Goal: Check status: Check status

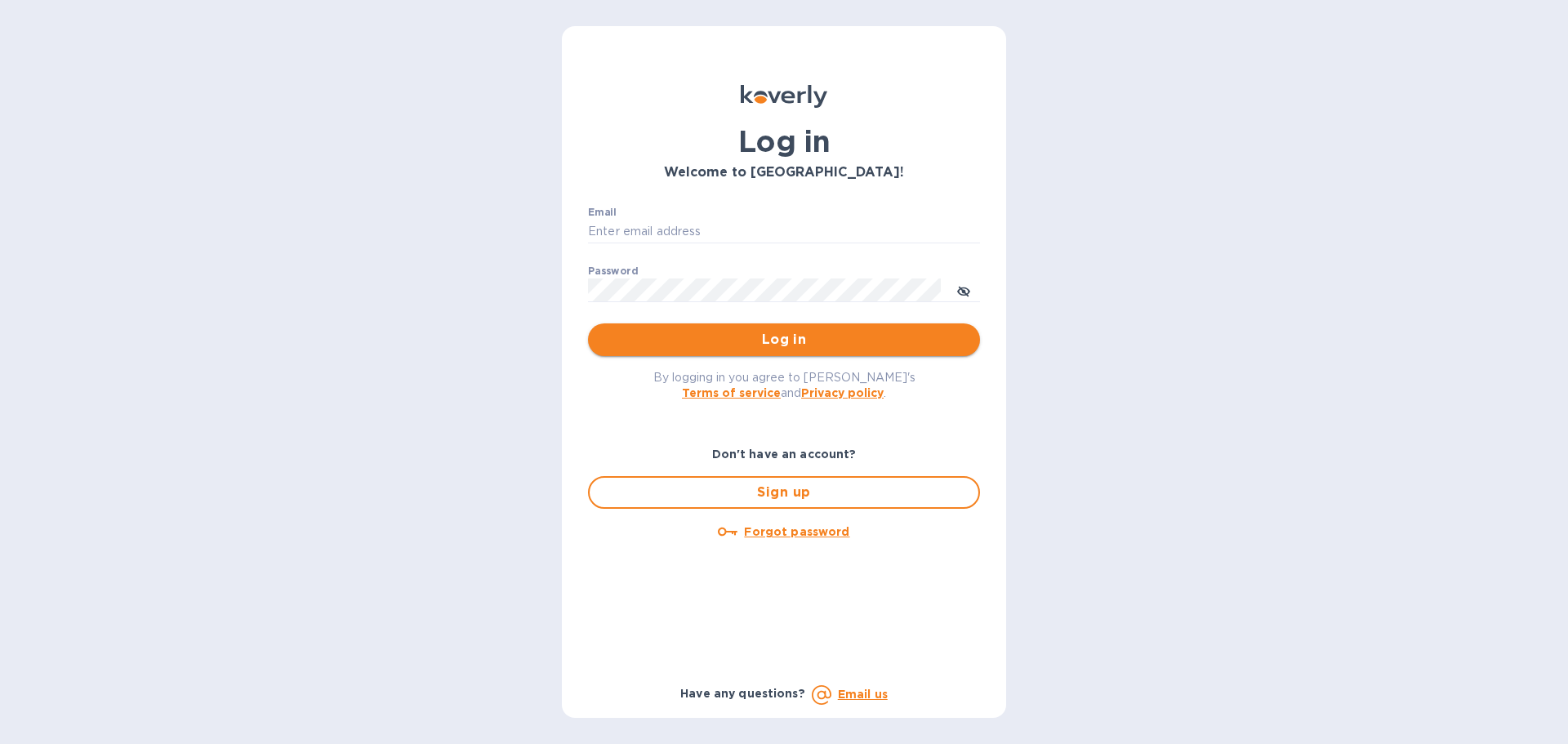
type input "[EMAIL_ADDRESS][DOMAIN_NAME]"
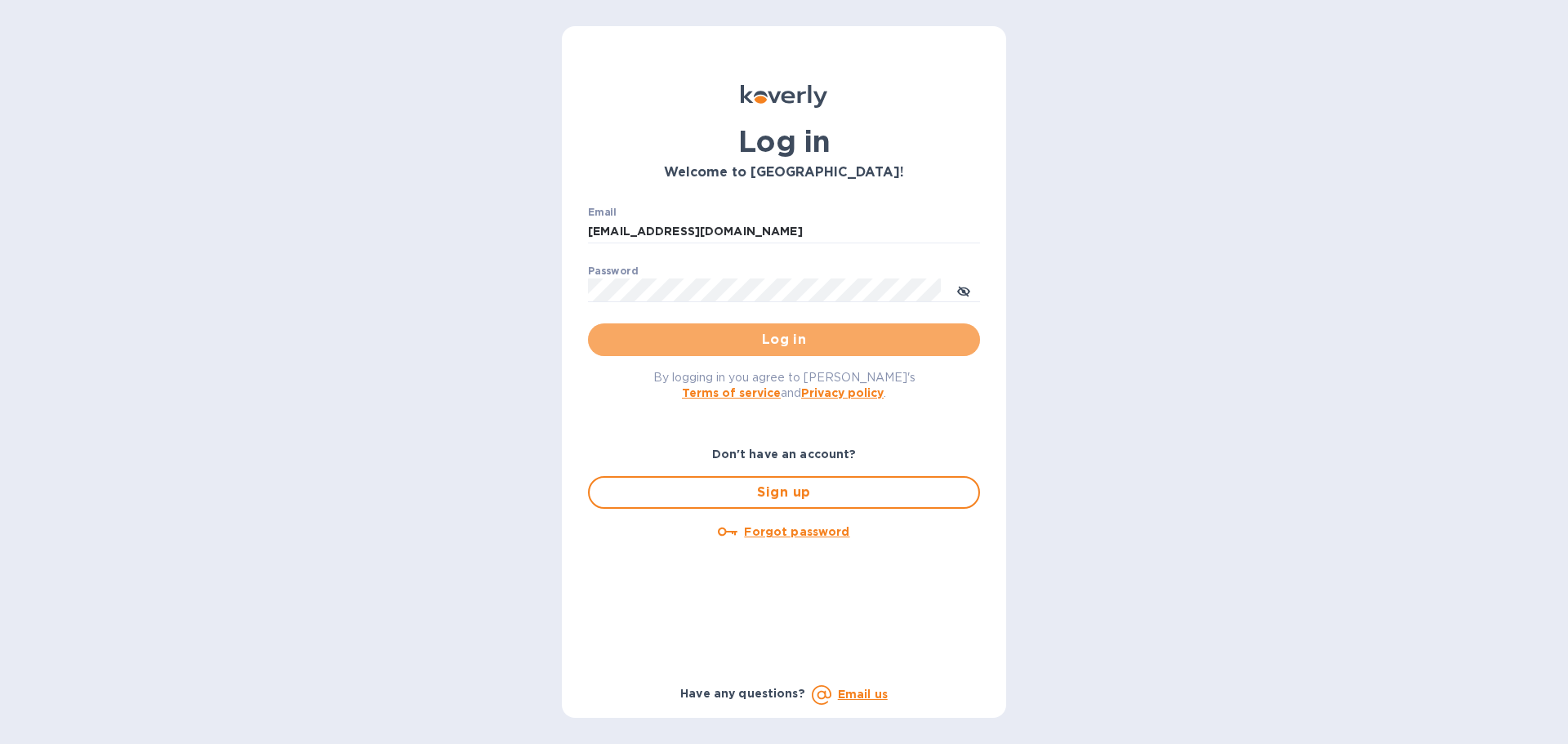
click at [637, 348] on span "Log in" at bounding box center [784, 340] width 366 height 19
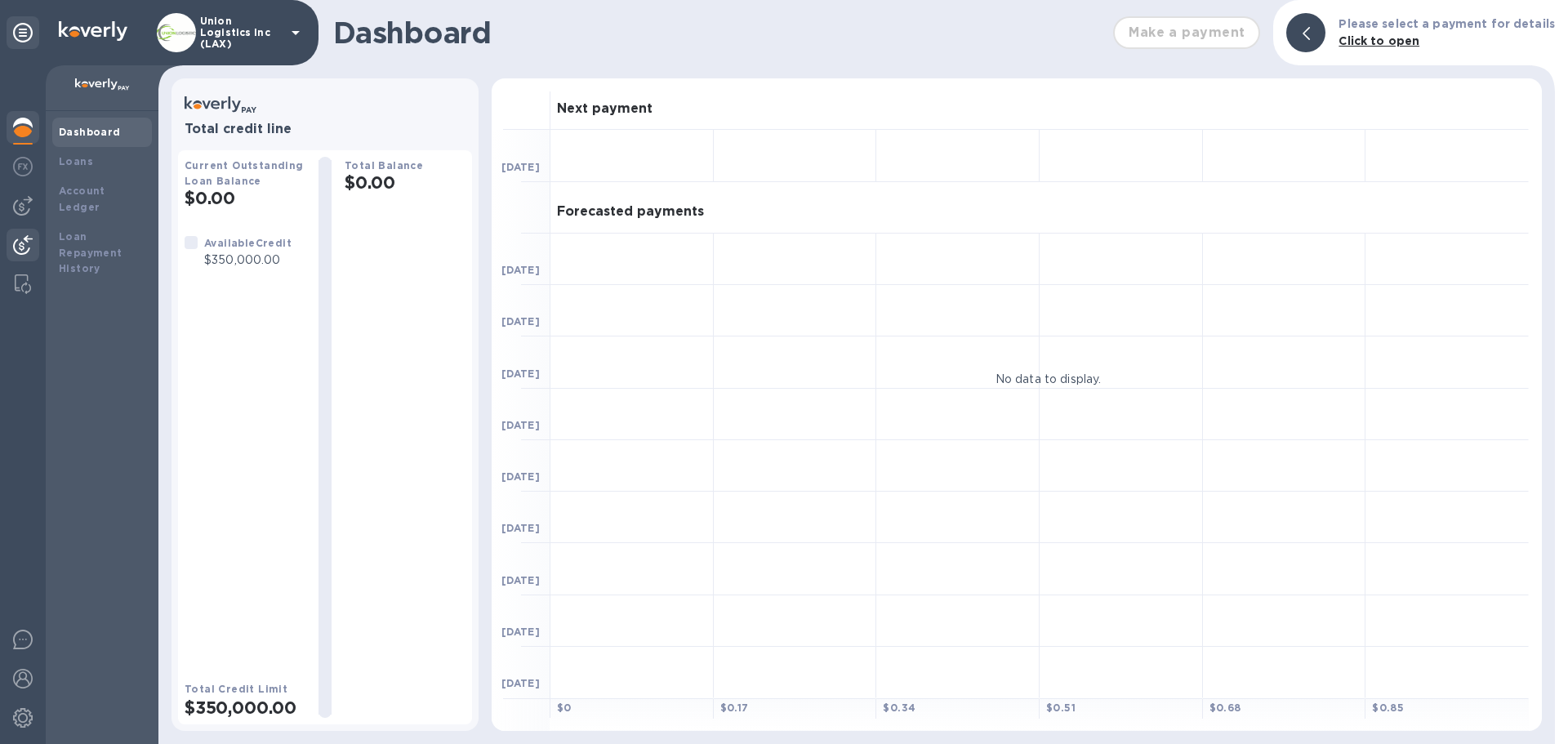
click at [28, 242] on img at bounding box center [22, 245] width 19 height 19
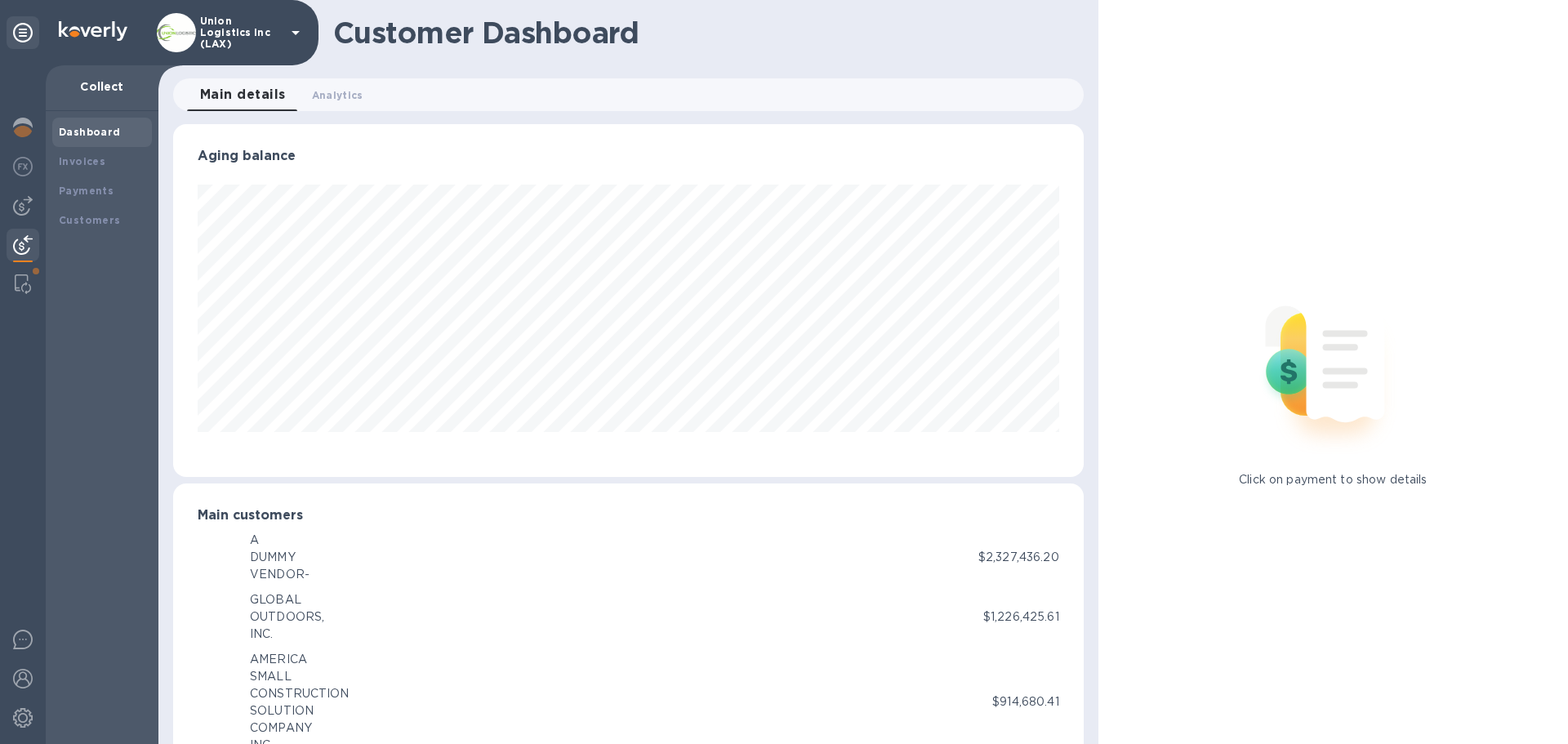
scroll to position [816597, 815616]
click at [88, 189] on b "Payments" at bounding box center [86, 191] width 55 height 13
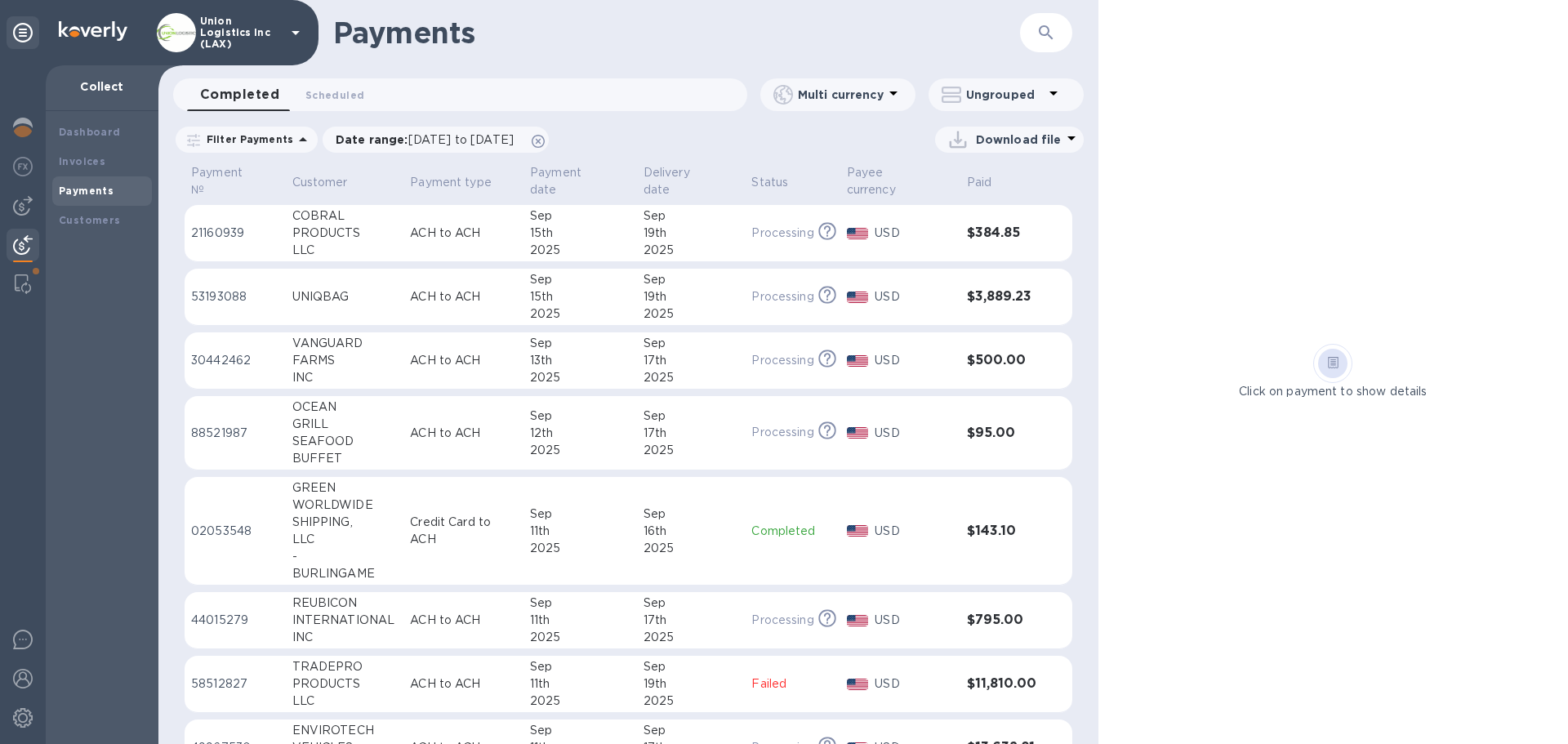
click at [673, 351] on div "Sep" at bounding box center [691, 344] width 95 height 18
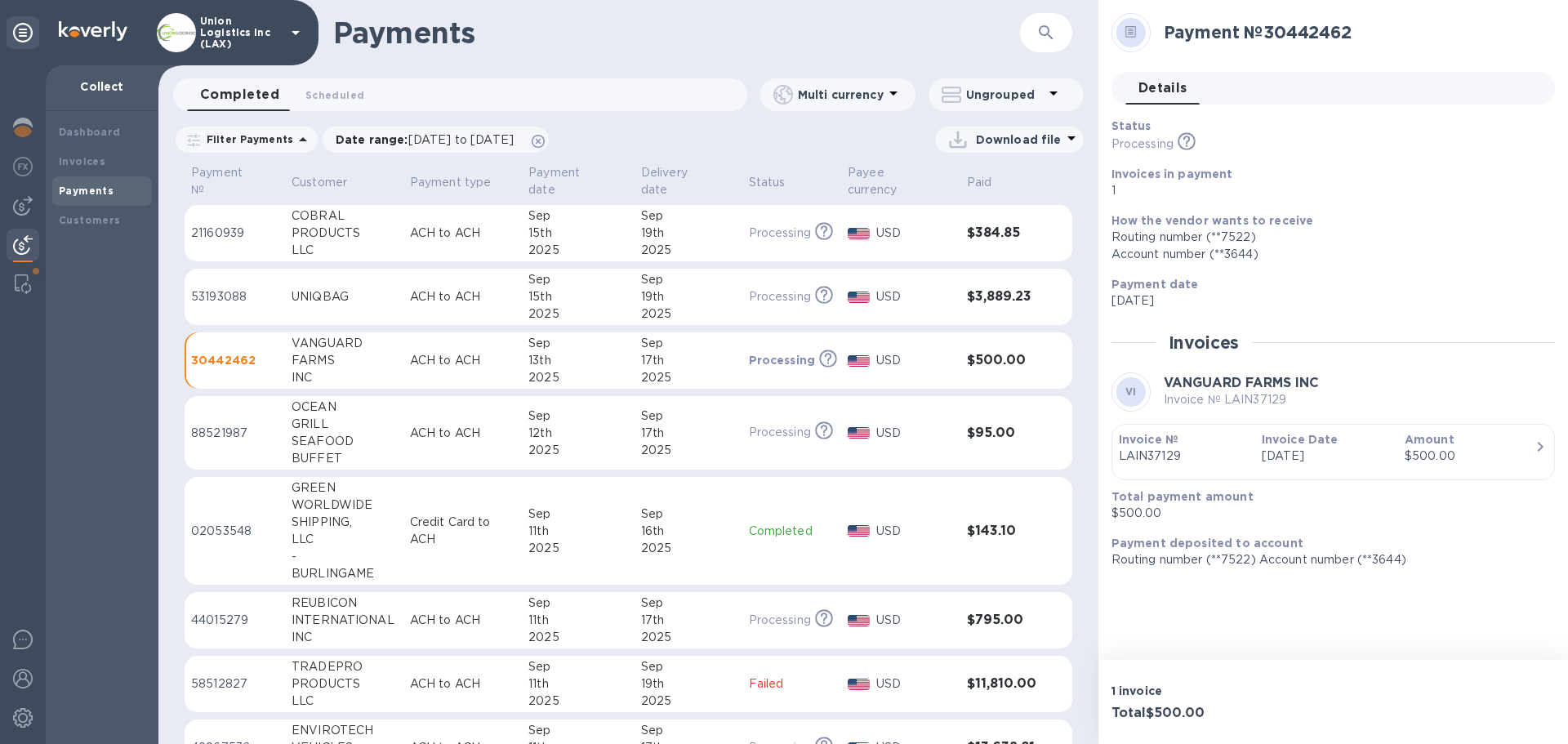
click at [544, 293] on div "15th" at bounding box center [578, 297] width 99 height 18
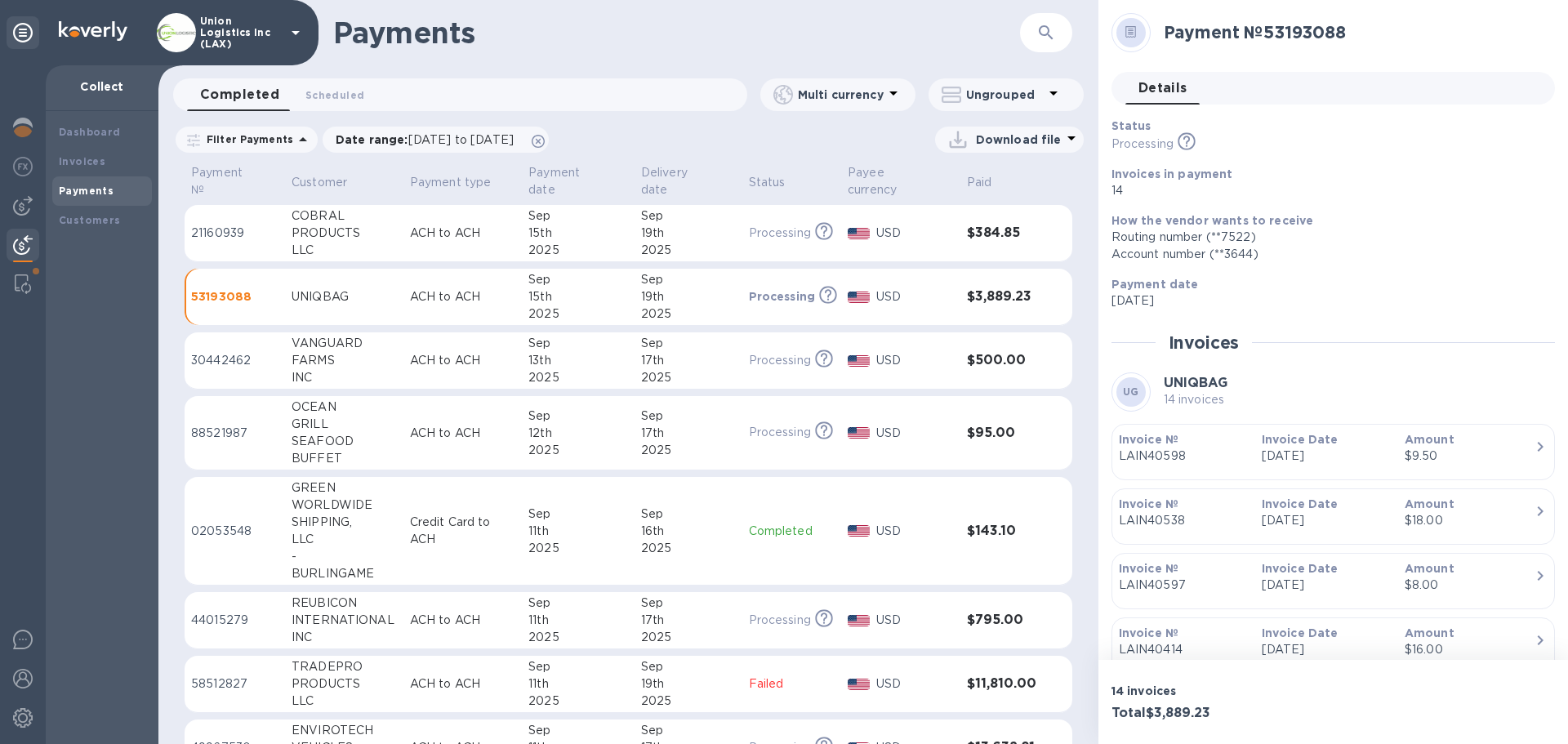
click at [580, 242] on div "2025" at bounding box center [578, 250] width 99 height 18
